Goal: Task Accomplishment & Management: Use online tool/utility

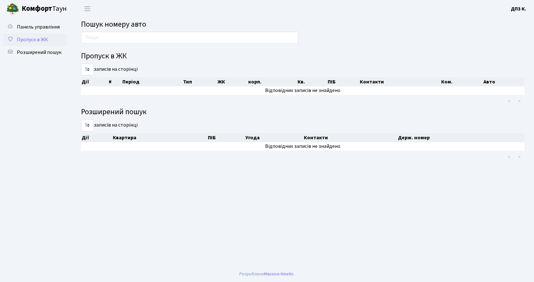
click at [29, 39] on span "Пропуск в ЖК" at bounding box center [32, 39] width 31 height 7
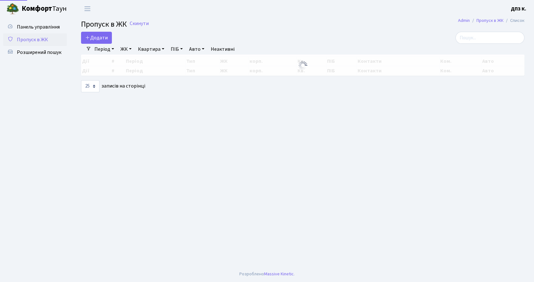
select select "25"
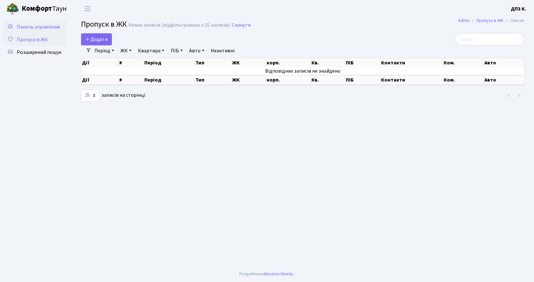
click at [46, 27] on span "Панель управління" at bounding box center [38, 27] width 43 height 7
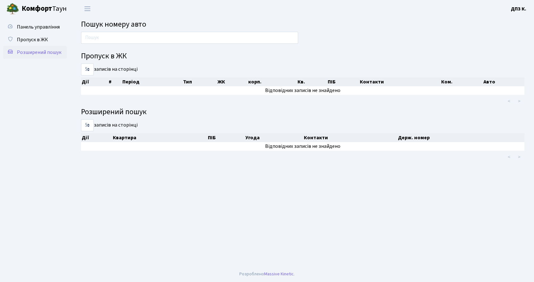
click at [46, 51] on span "Розширений пошук" at bounding box center [39, 52] width 44 height 7
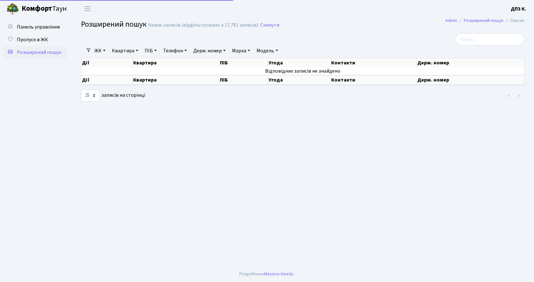
select select "25"
click at [38, 37] on span "Пропуск в ЖК" at bounding box center [32, 39] width 31 height 7
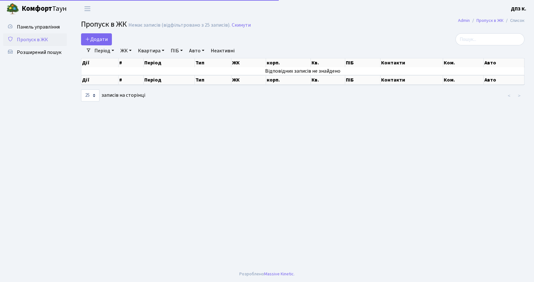
select select "25"
click at [98, 51] on link "Період" at bounding box center [104, 50] width 25 height 11
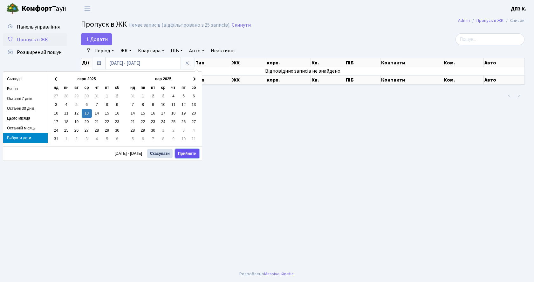
click at [187, 153] on button "Прийняти" at bounding box center [187, 153] width 24 height 9
